Goal: Information Seeking & Learning: Learn about a topic

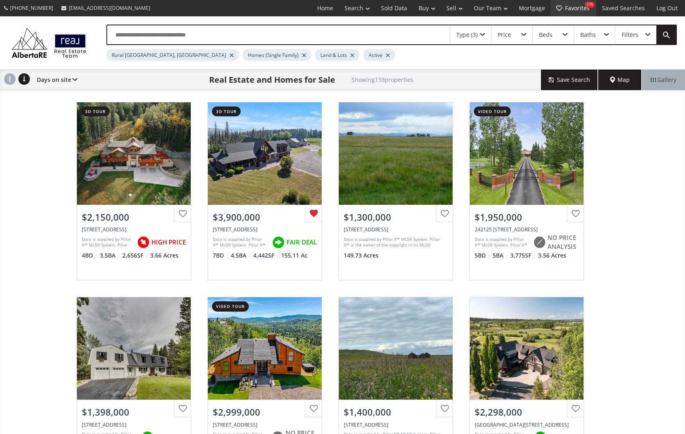
click at [579, 5] on link "Favorites 175" at bounding box center [573, 8] width 45 height 16
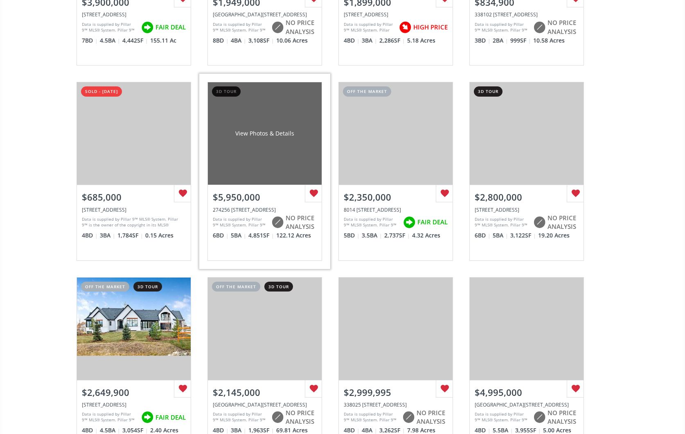
scroll to position [216, 0]
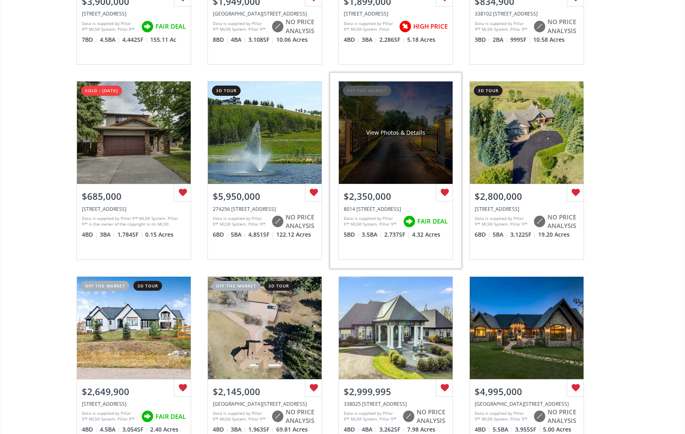
drag, startPoint x: 182, startPoint y: 191, endPoint x: 204, endPoint y: 193, distance: 21.8
click at [182, 191] on div at bounding box center [182, 192] width 17 height 17
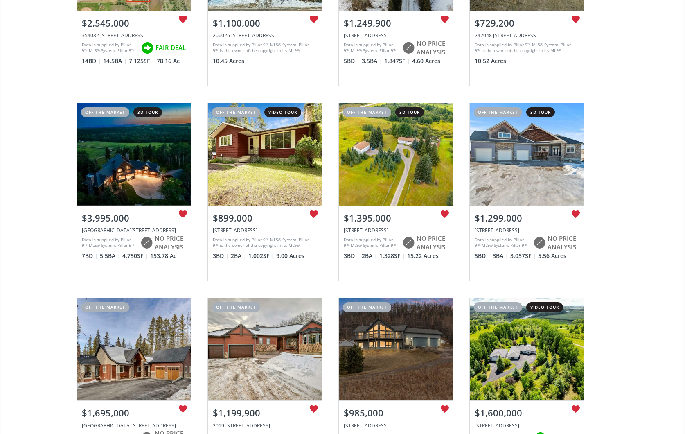
scroll to position [1559, 0]
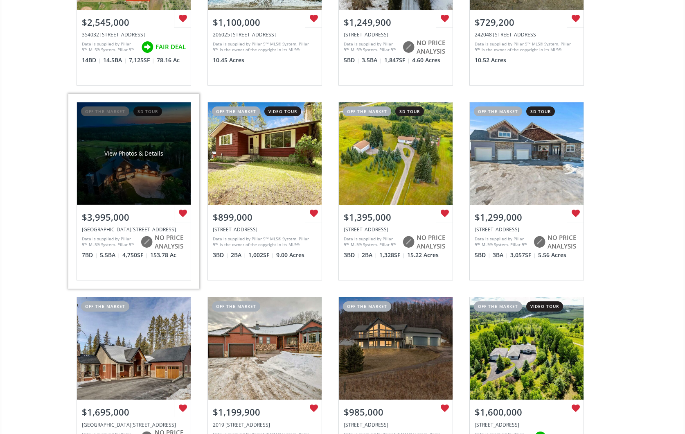
click at [142, 187] on div "View Photos & Details" at bounding box center [134, 153] width 114 height 102
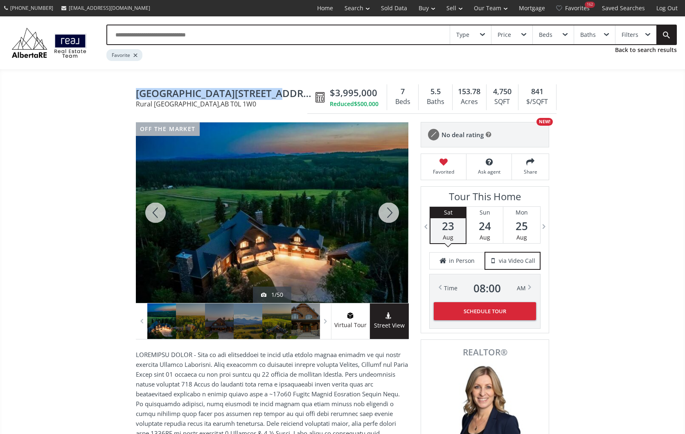
drag, startPoint x: 134, startPoint y: 90, endPoint x: 275, endPoint y: 92, distance: 141.1
copy span "154029 264 Street West #10"
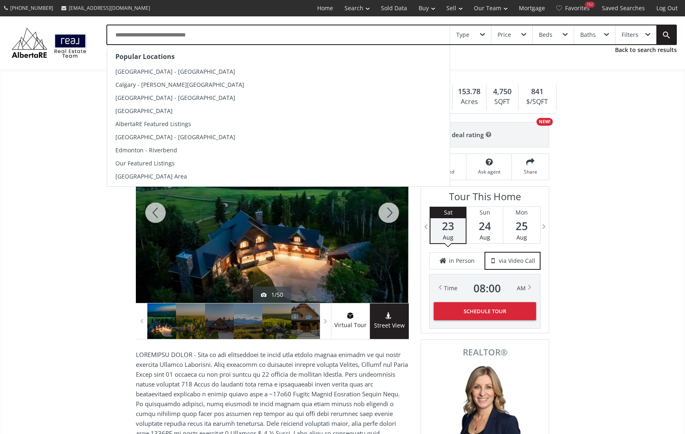
click at [354, 34] on input "text" at bounding box center [278, 34] width 342 height 19
paste input "**********"
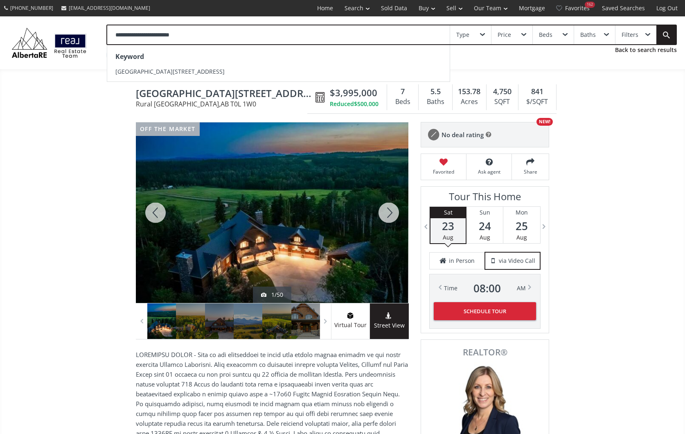
type input "**********"
click at [666, 36] on link at bounding box center [666, 34] width 20 height 19
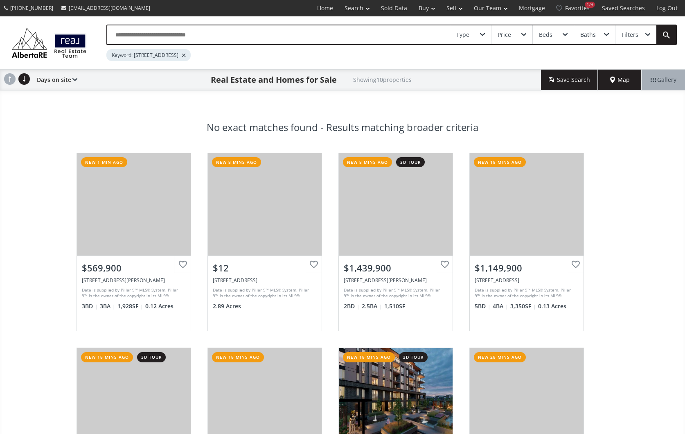
click at [622, 82] on span "Map" at bounding box center [620, 80] width 20 height 8
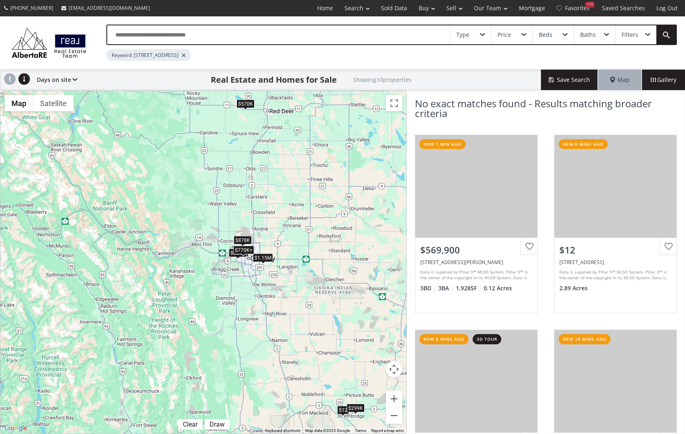
drag, startPoint x: 167, startPoint y: 289, endPoint x: 263, endPoint y: 287, distance: 95.3
click at [263, 287] on div "$570K $12 $770K+ $1.15M $878K $495K $770K+ $850K $770K+ $299K" at bounding box center [203, 262] width 406 height 342
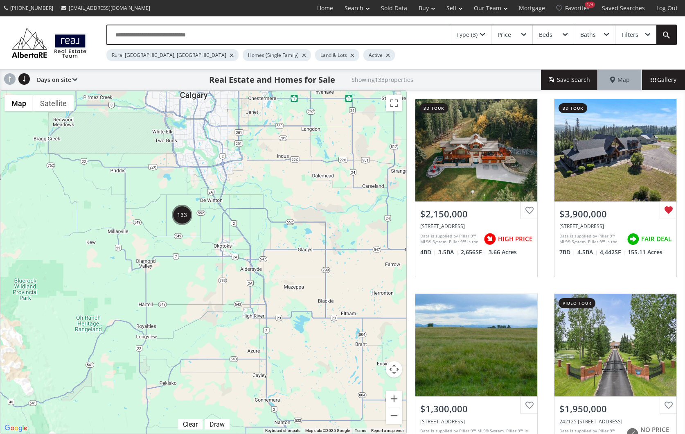
click at [662, 81] on span "Gallery" at bounding box center [663, 80] width 26 height 8
